Goal: Obtain resource: Obtain resource

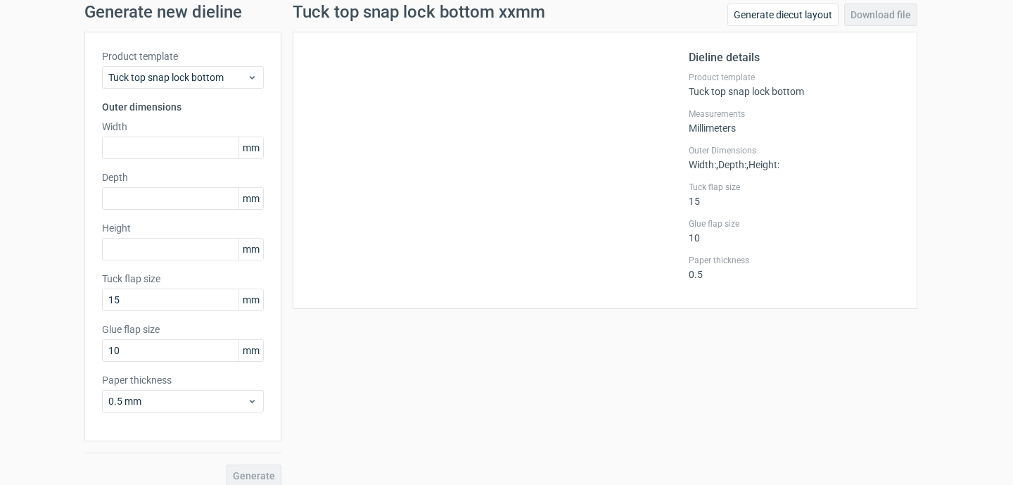
scroll to position [66, 0]
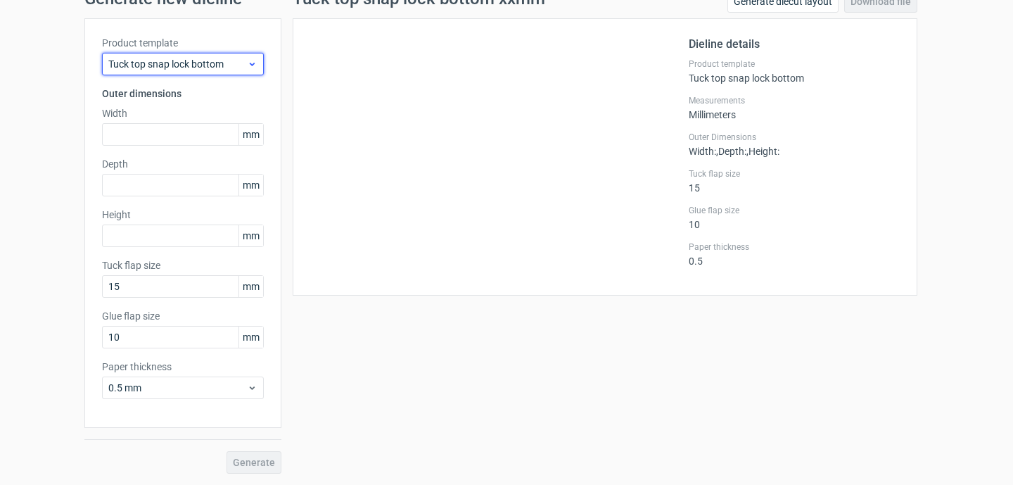
click at [247, 61] on icon at bounding box center [252, 63] width 11 height 11
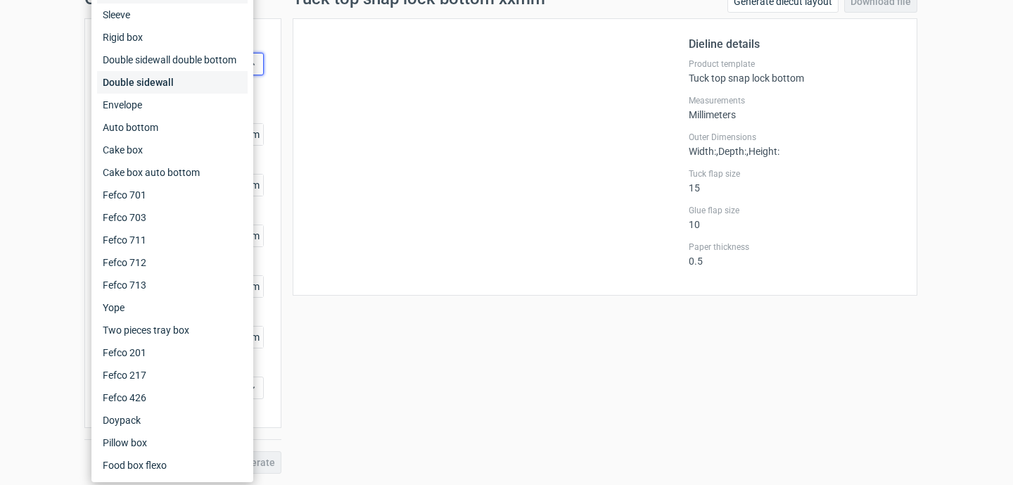
click at [212, 86] on div "Double sidewall" at bounding box center [172, 82] width 151 height 23
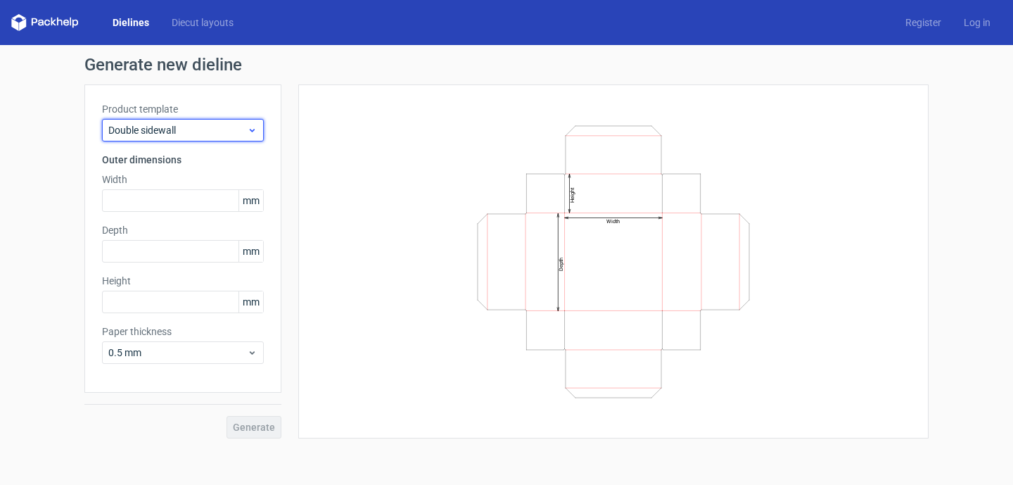
click at [243, 134] on span "Double sidewall" at bounding box center [177, 130] width 139 height 14
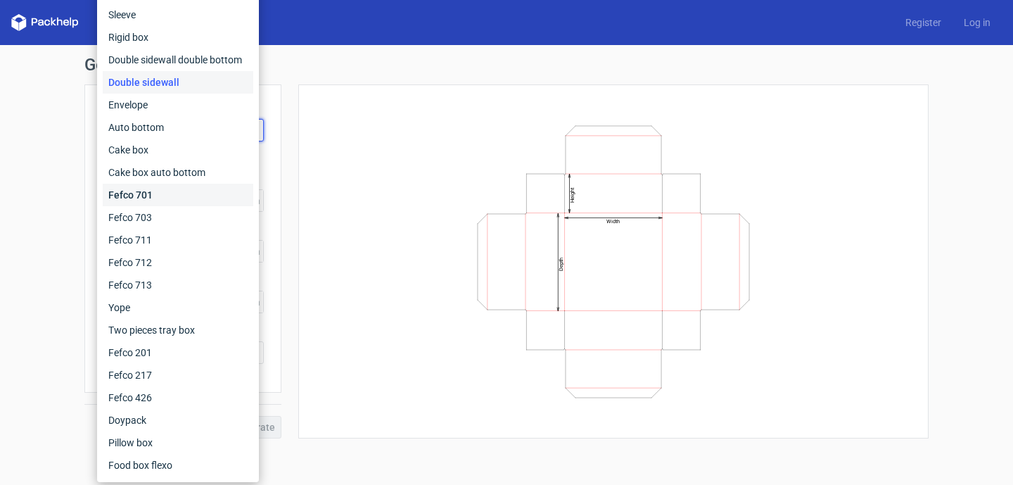
click at [208, 193] on div "Fefco 701" at bounding box center [178, 195] width 151 height 23
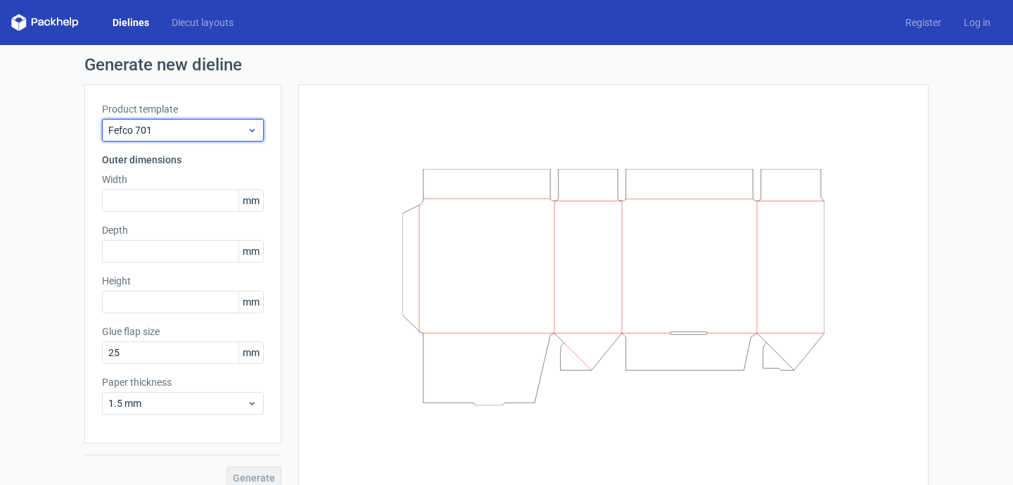
click at [250, 122] on div "Fefco 701" at bounding box center [183, 130] width 162 height 23
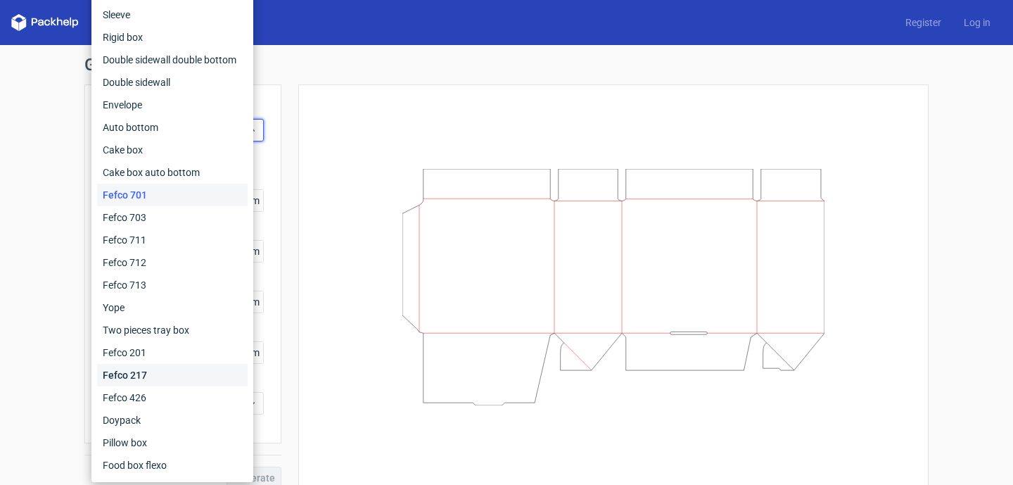
click at [160, 371] on div "Fefco 217" at bounding box center [172, 375] width 151 height 23
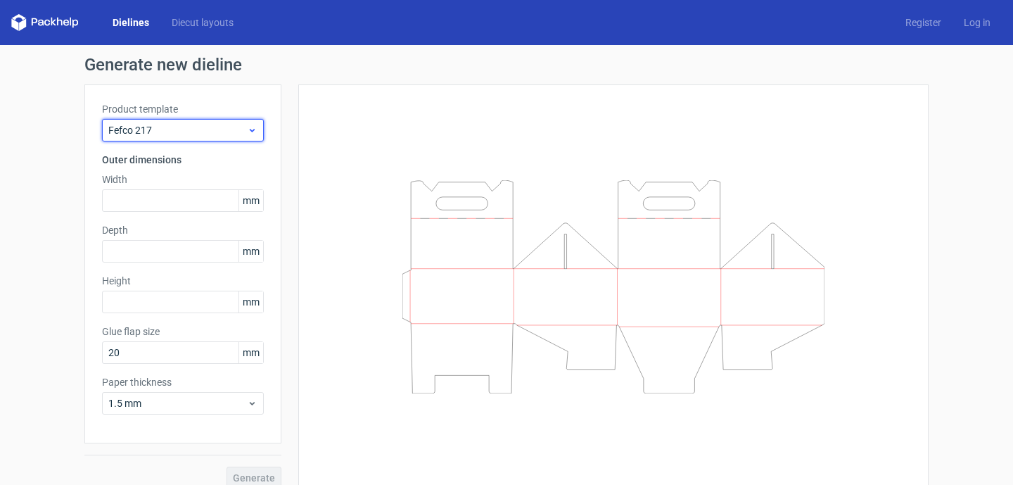
click at [250, 130] on use at bounding box center [252, 131] width 5 height 4
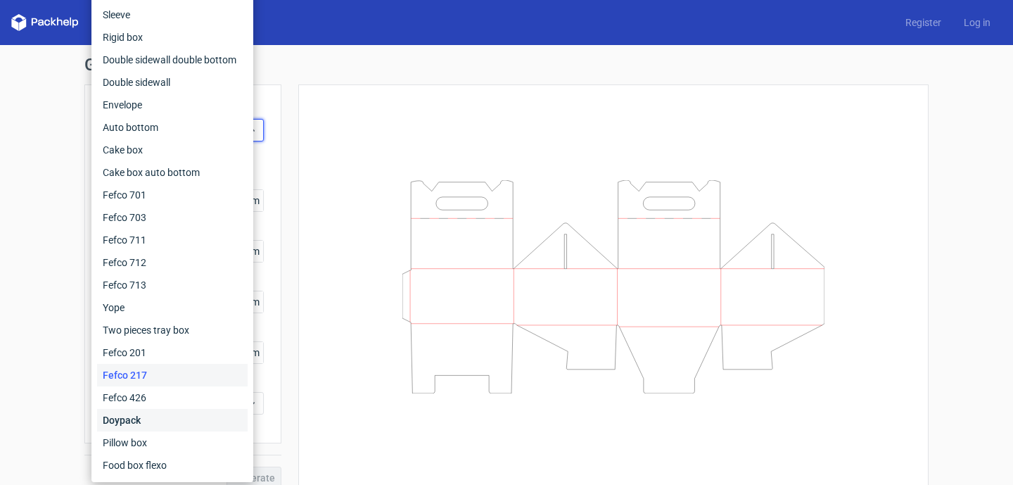
click at [148, 426] on div "Doypack" at bounding box center [172, 420] width 151 height 23
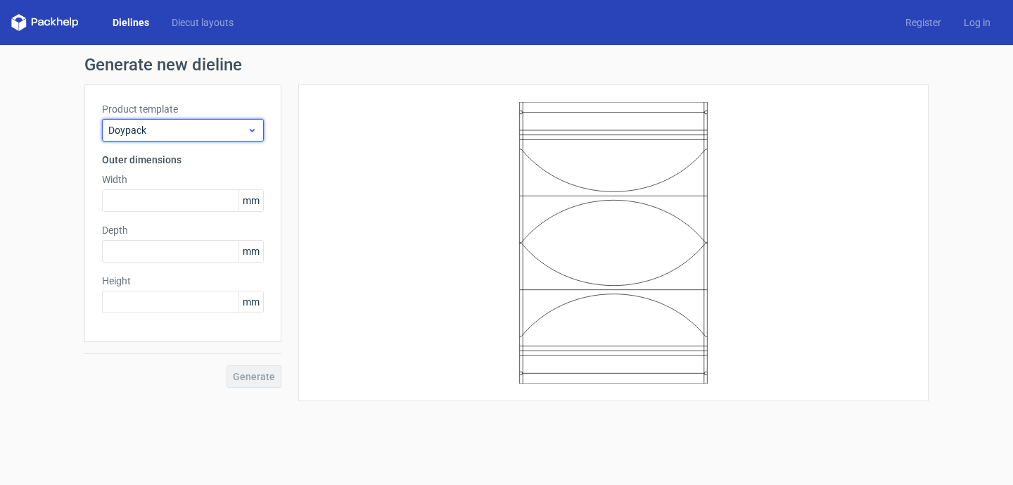
click at [246, 134] on span "Doypack" at bounding box center [177, 130] width 139 height 14
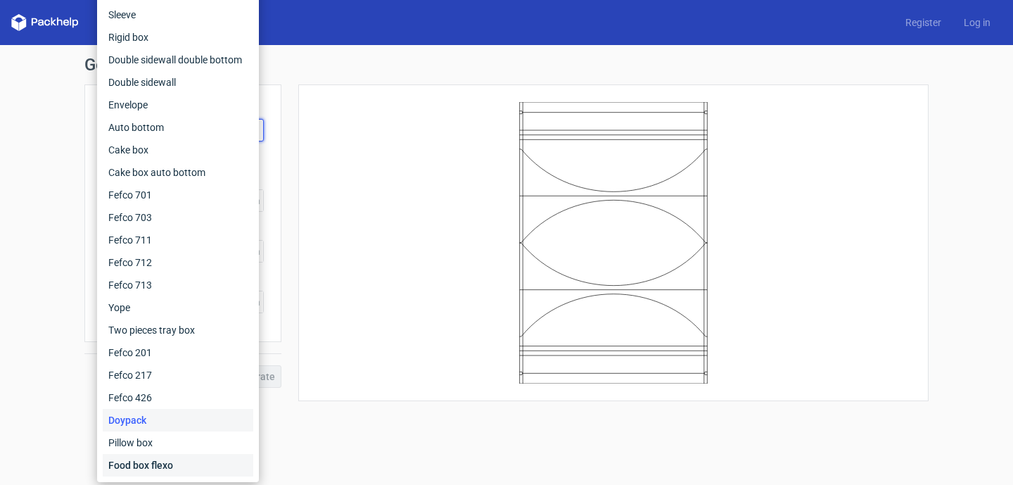
click at [148, 459] on div "Food box flexo" at bounding box center [178, 465] width 151 height 23
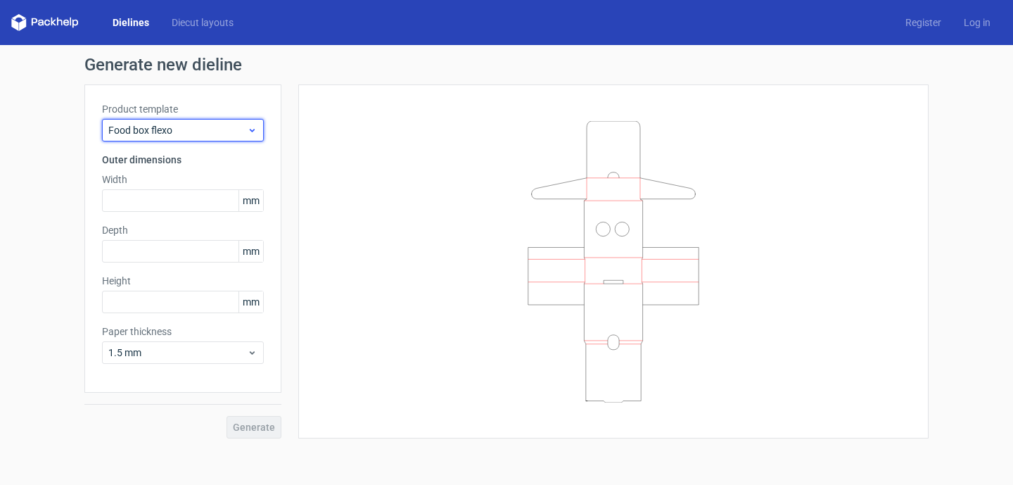
click at [218, 141] on div "Food box flexo" at bounding box center [183, 130] width 162 height 23
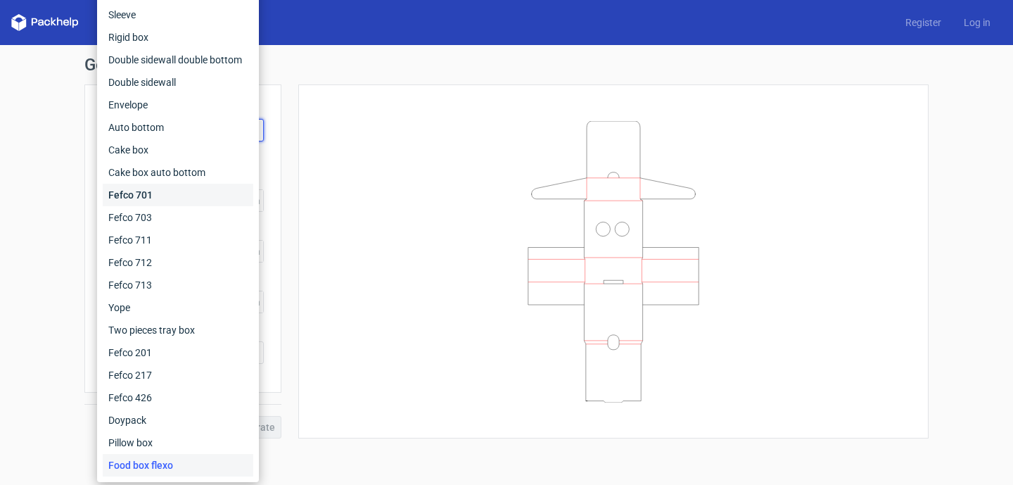
click at [205, 188] on div "Fefco 701" at bounding box center [178, 195] width 151 height 23
